Goal: Contribute content

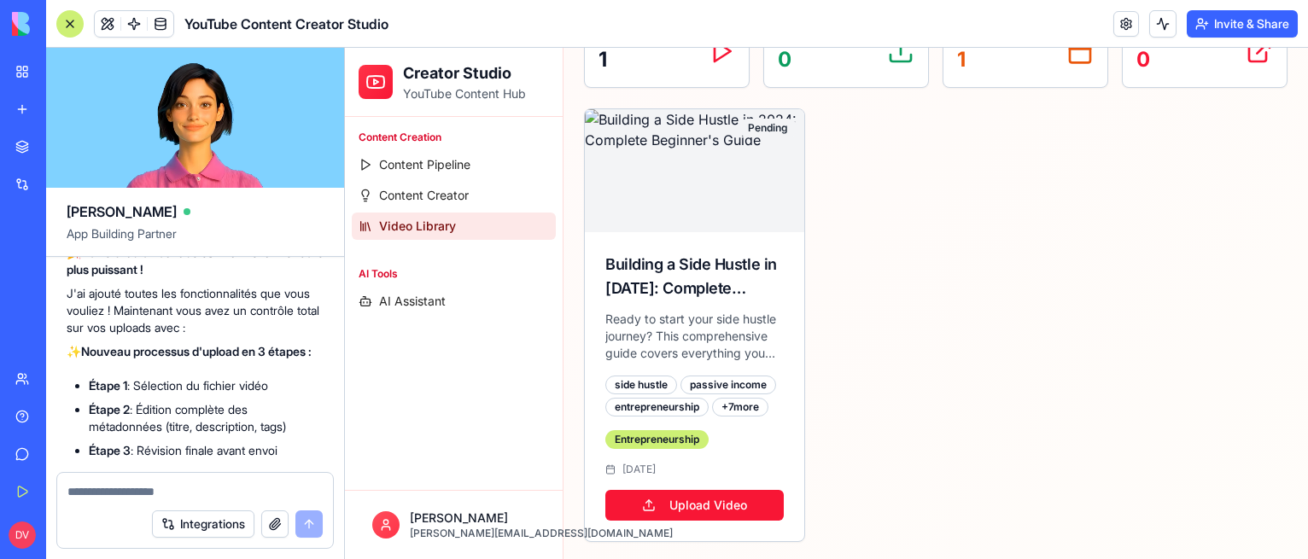
scroll to position [1646, 0]
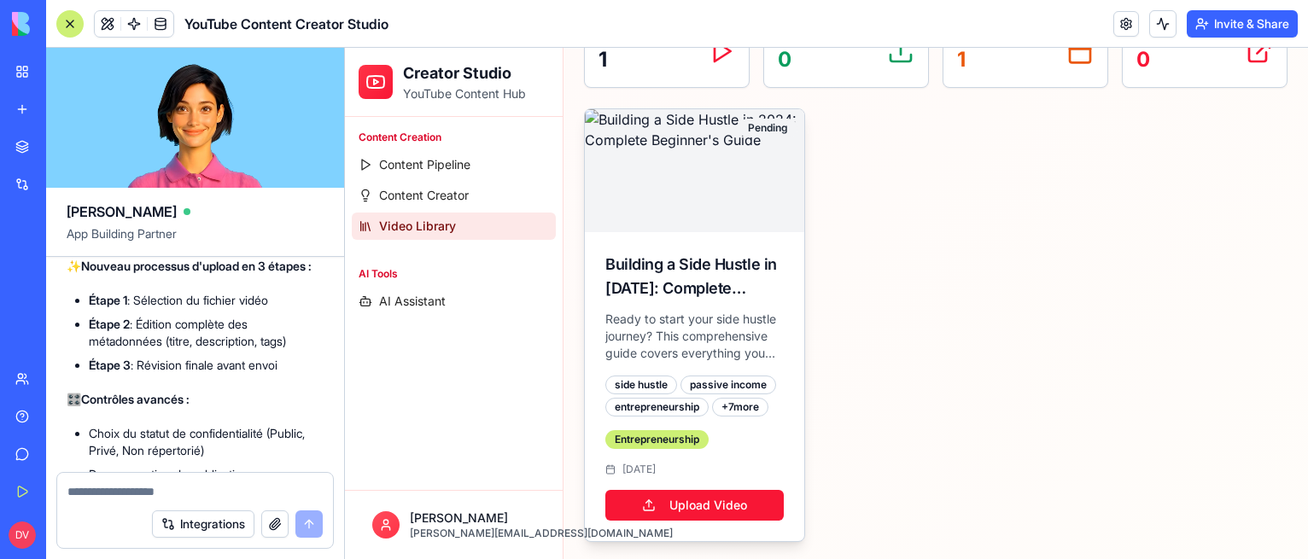
click at [717, 295] on div "Building a Side Hustle in [DATE]: Complete Beginner's Guide" at bounding box center [694, 277] width 178 height 48
click at [475, 202] on link "Content Creator" at bounding box center [454, 195] width 204 height 27
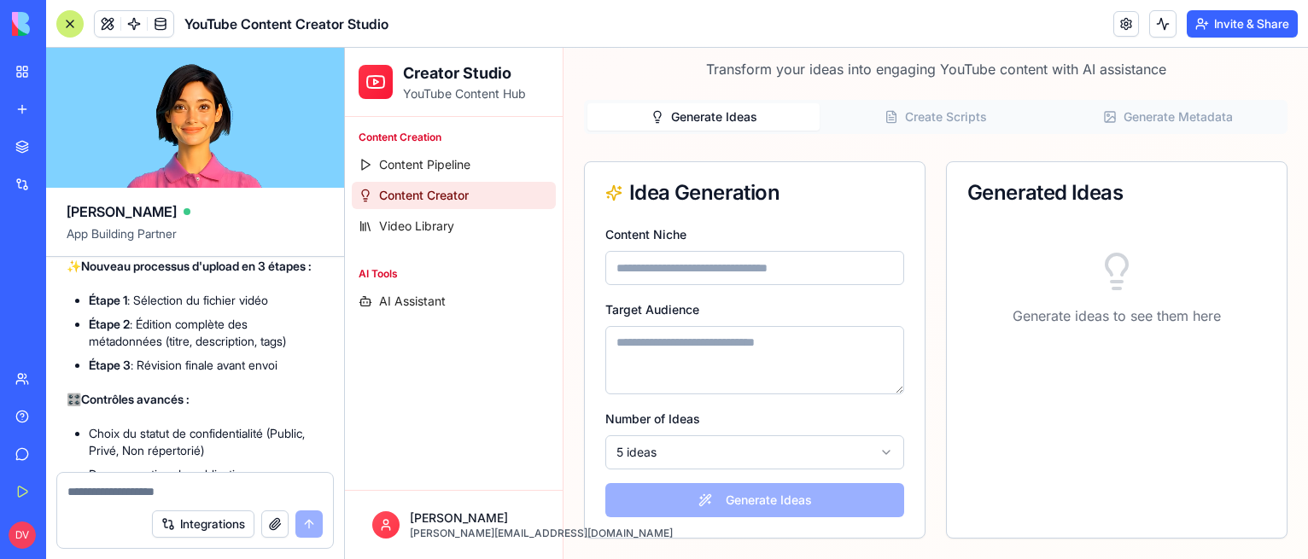
scroll to position [99, 0]
click at [471, 223] on link "Video Library" at bounding box center [454, 226] width 204 height 27
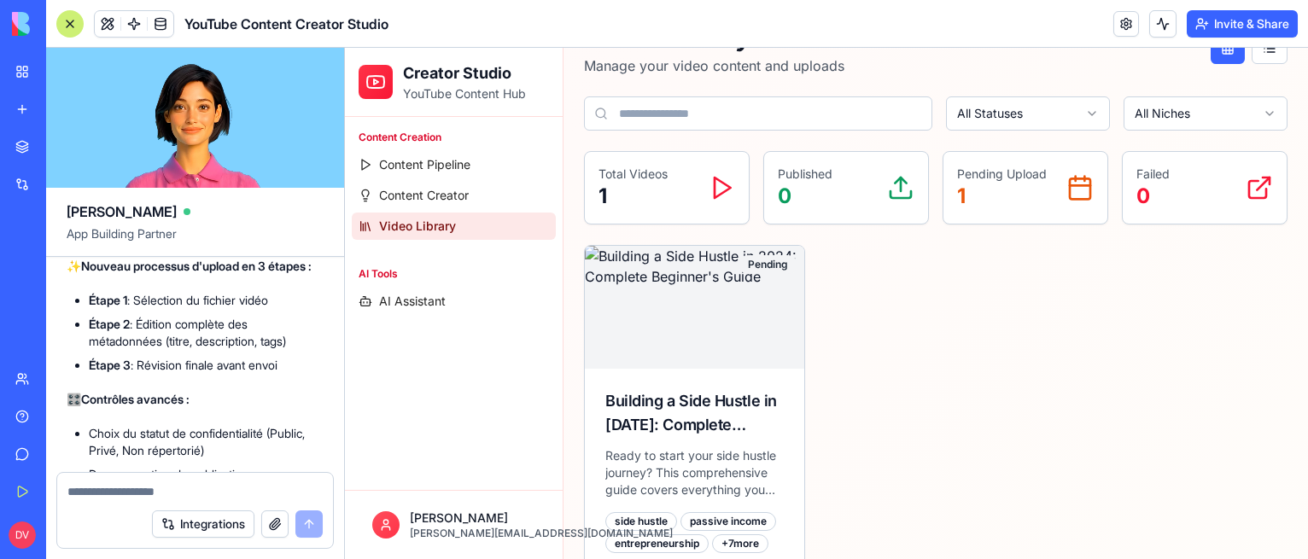
click at [715, 193] on polygon at bounding box center [723, 188] width 16 height 20
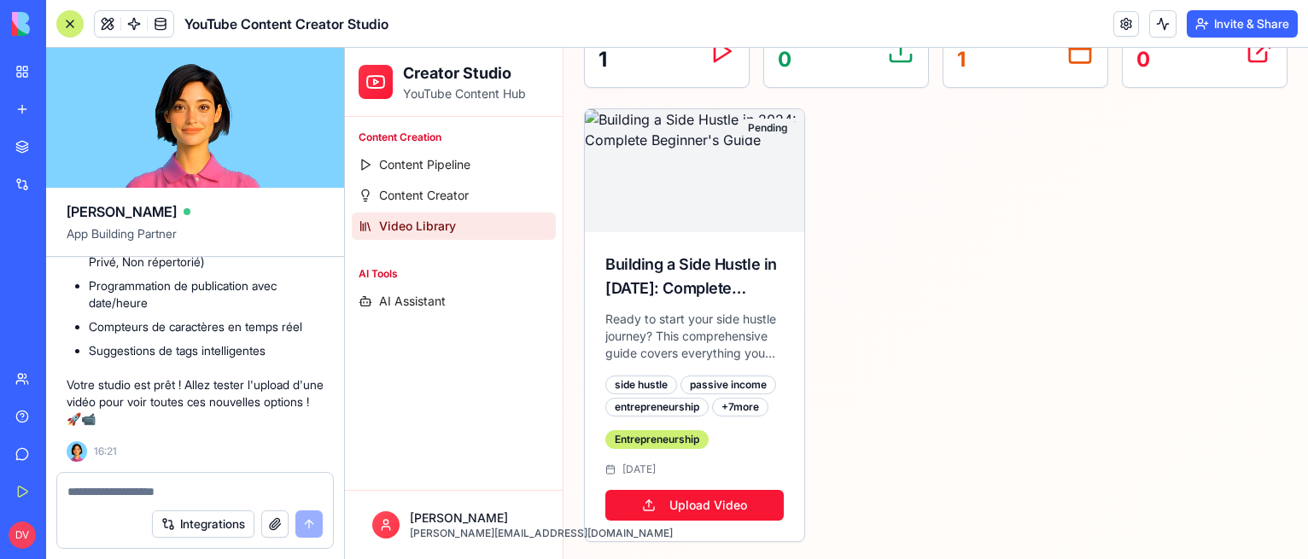
scroll to position [1902, 0]
click at [245, 488] on textarea at bounding box center [194, 491] width 255 height 17
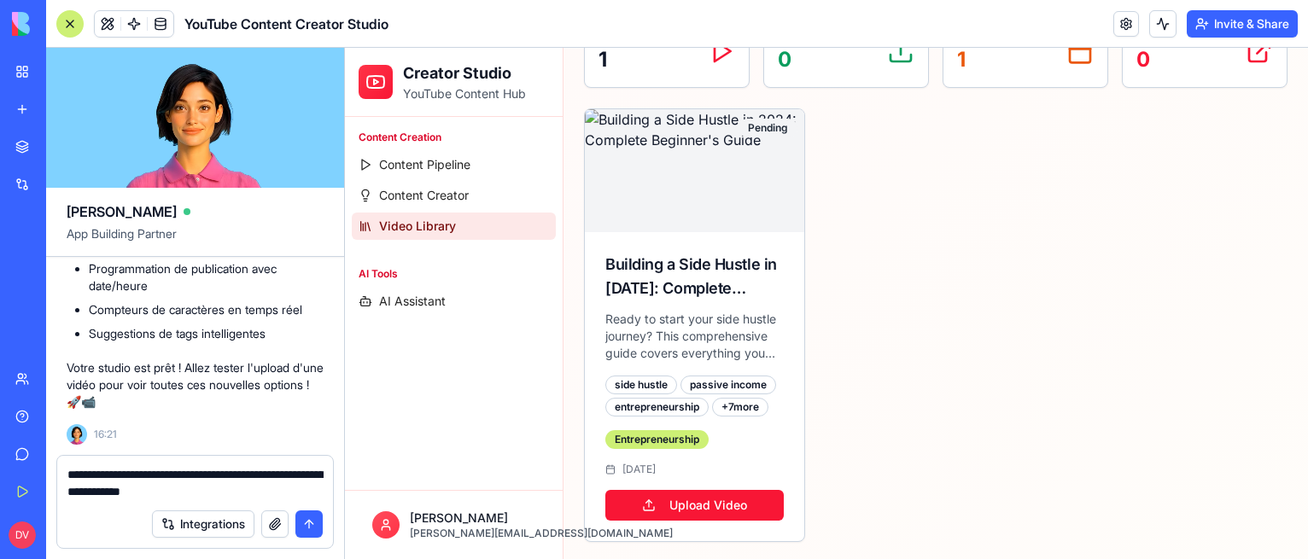
type textarea "**********"
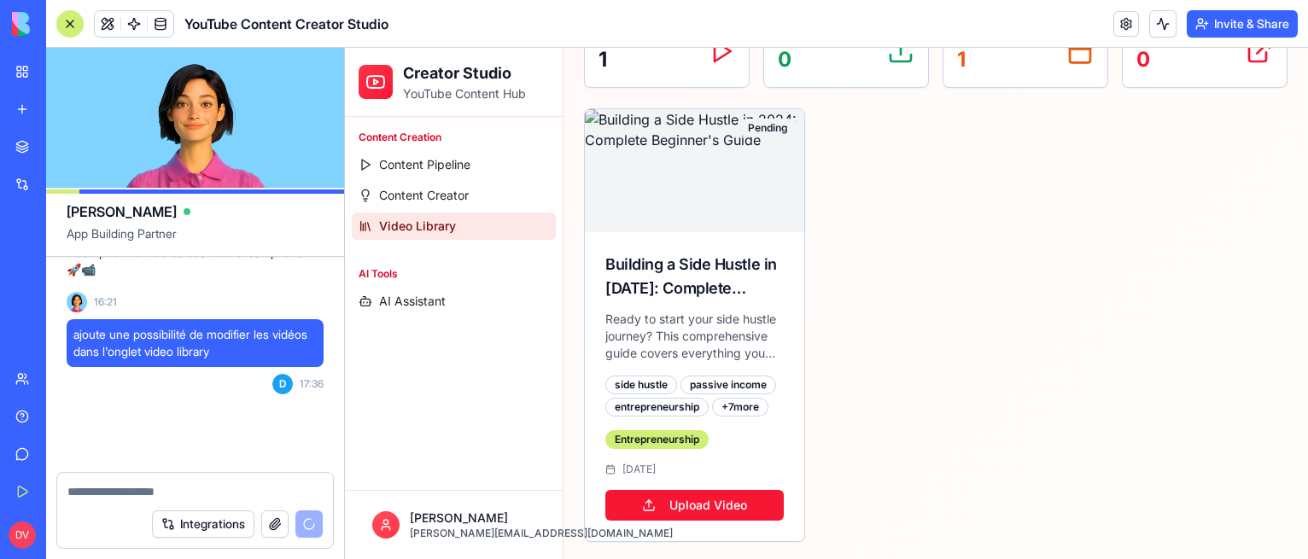
scroll to position [2165, 0]
